Goal: Book appointment/travel/reservation

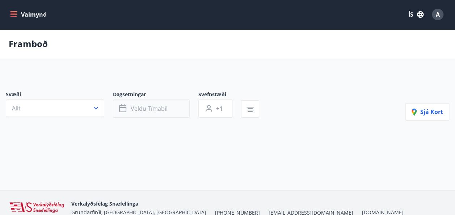
click at [147, 114] on button "Veldu tímabil" at bounding box center [151, 109] width 77 height 18
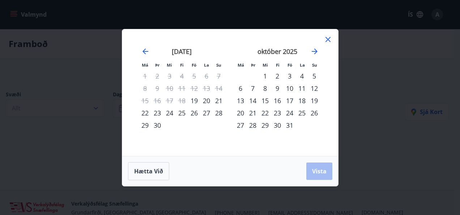
click at [292, 89] on div "10" at bounding box center [290, 88] width 12 height 12
click at [317, 88] on div "12" at bounding box center [314, 88] width 12 height 12
click at [323, 172] on span "Vista" at bounding box center [319, 171] width 14 height 8
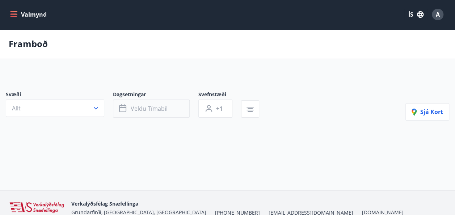
click at [144, 106] on span "Veldu tímabil" at bounding box center [149, 109] width 37 height 8
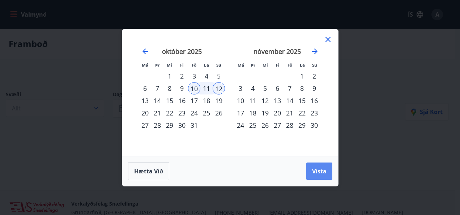
click at [313, 168] on span "Vista" at bounding box center [319, 171] width 14 height 8
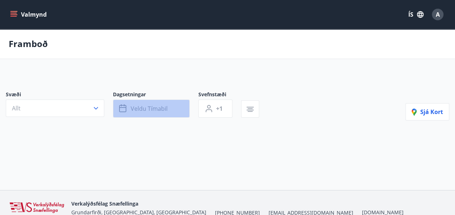
click at [165, 106] on span "Veldu tímabil" at bounding box center [149, 109] width 37 height 8
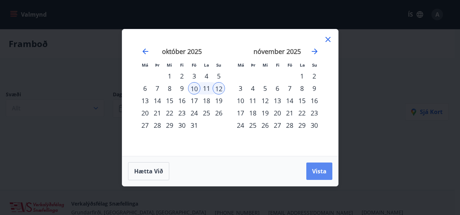
click at [322, 171] on span "Vista" at bounding box center [319, 171] width 14 height 8
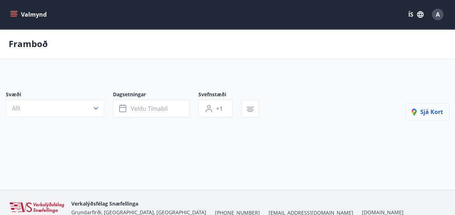
click at [418, 114] on icon "button" at bounding box center [415, 113] width 9 height 9
